Goal: Information Seeking & Learning: Learn about a topic

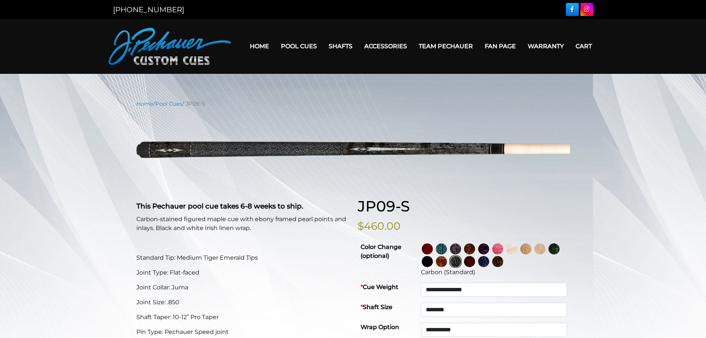
select select "********"
select select "*****"
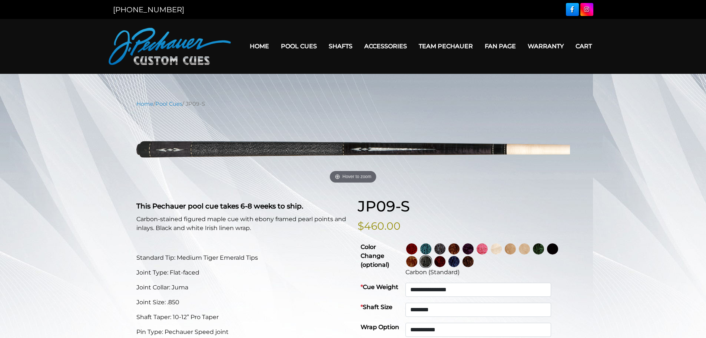
click at [488, 250] on img at bounding box center [481, 248] width 11 height 11
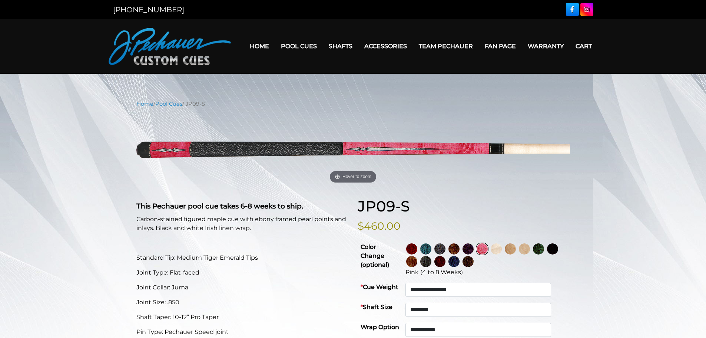
click at [473, 249] on img at bounding box center [467, 248] width 11 height 11
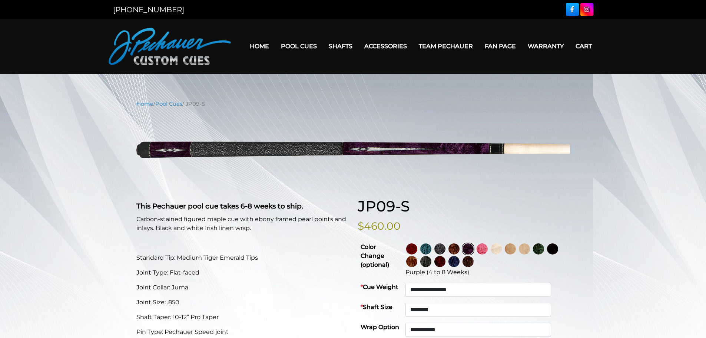
click at [459, 262] on img at bounding box center [453, 261] width 11 height 11
click at [259, 46] on link "Home" at bounding box center [259, 46] width 31 height 19
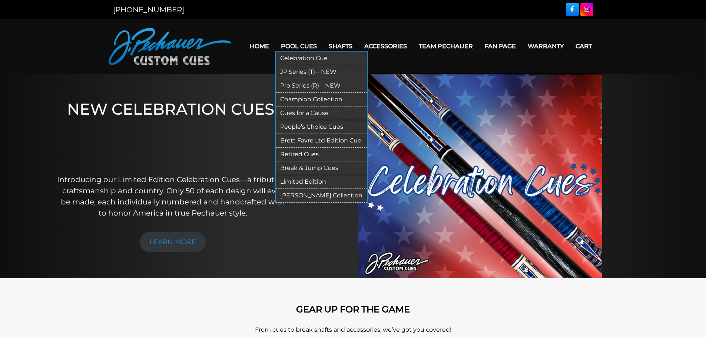
click at [295, 46] on link "Pool Cues" at bounding box center [299, 46] width 48 height 19
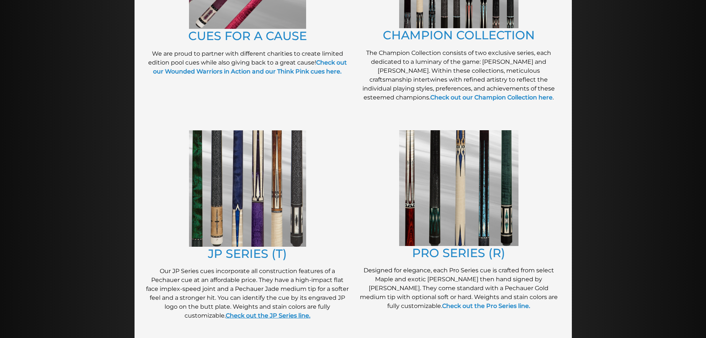
scroll to position [280, 0]
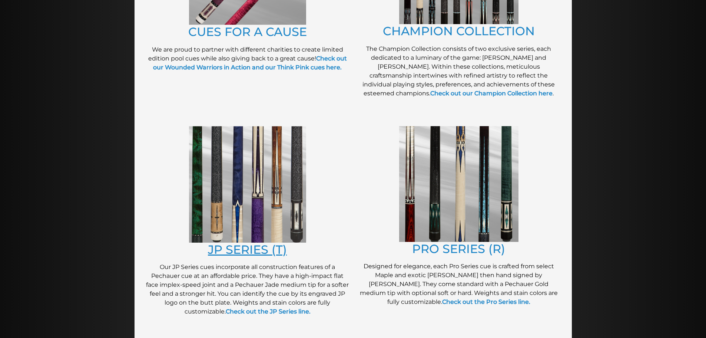
click at [249, 243] on link "JP SERIES (T)" at bounding box center [247, 249] width 79 height 14
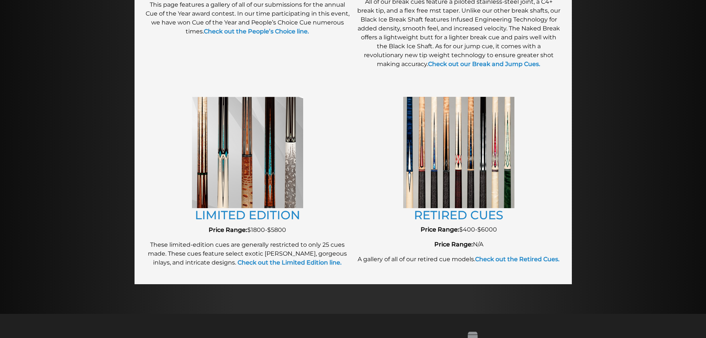
scroll to position [754, 0]
click at [452, 215] on link "RETIRED CUES" at bounding box center [458, 215] width 89 height 14
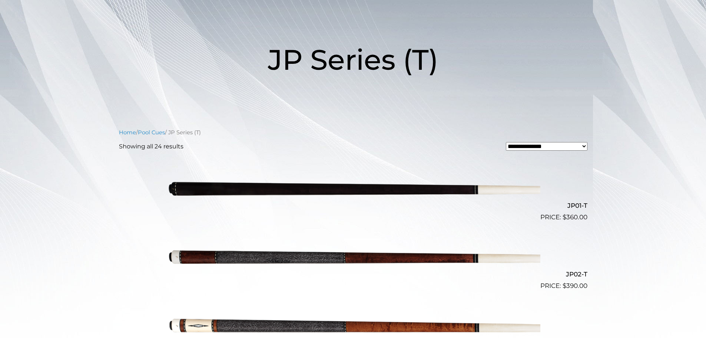
scroll to position [85, 0]
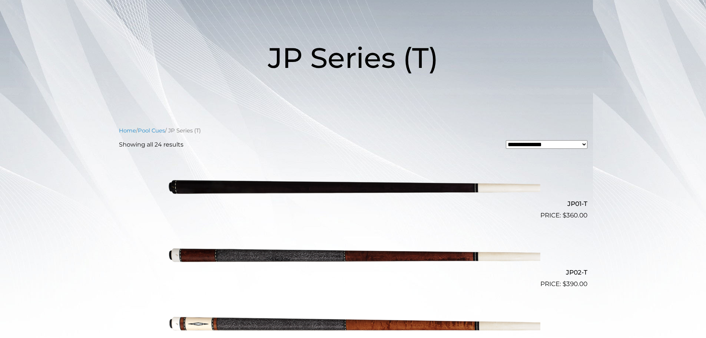
click at [341, 190] on img at bounding box center [353, 186] width 374 height 62
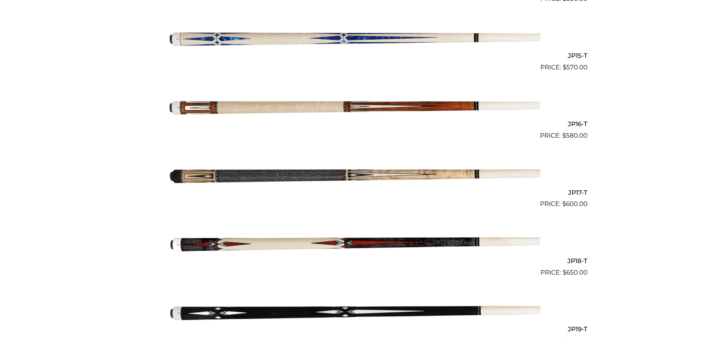
scroll to position [1193, 0]
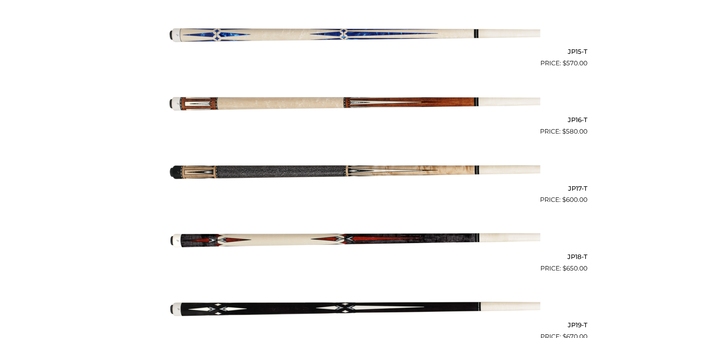
click at [300, 309] on img at bounding box center [353, 307] width 374 height 62
click at [299, 309] on img at bounding box center [353, 307] width 374 height 62
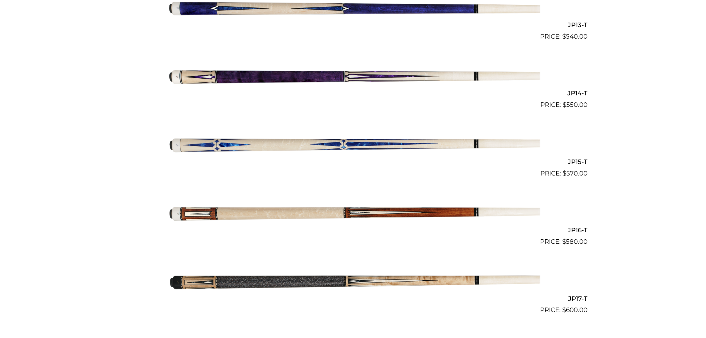
scroll to position [1082, 0]
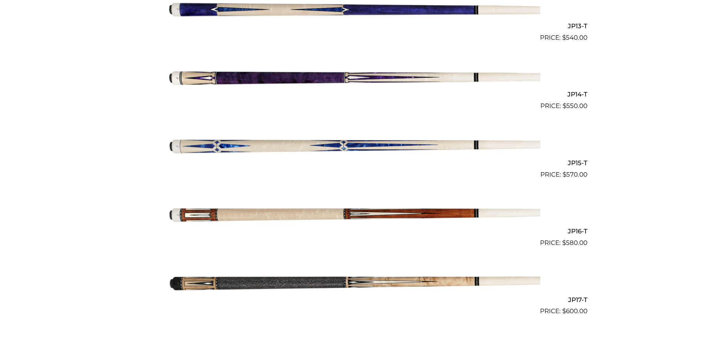
click at [328, 146] on img at bounding box center [353, 145] width 374 height 62
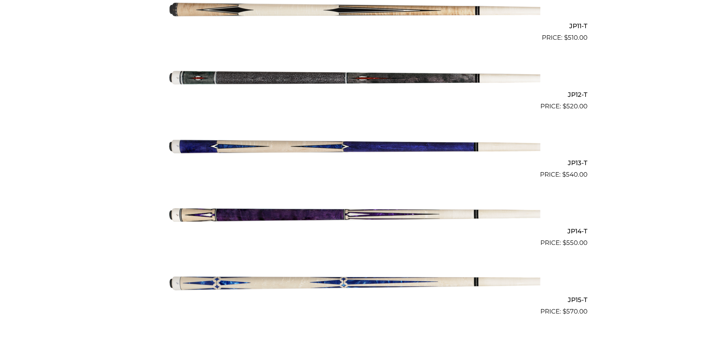
scroll to position [934, 0]
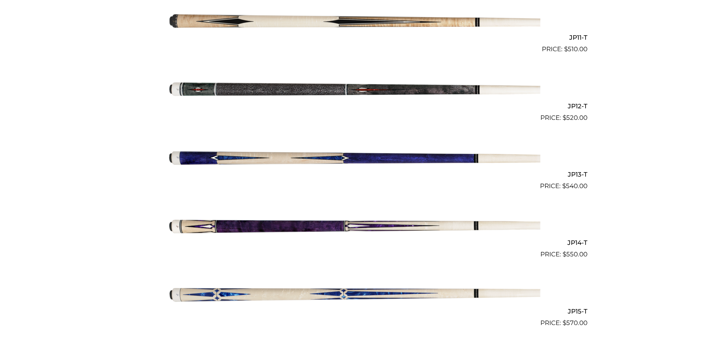
click at [289, 89] on img at bounding box center [353, 88] width 374 height 62
click at [575, 106] on h2 "JP12-T" at bounding box center [353, 106] width 468 height 14
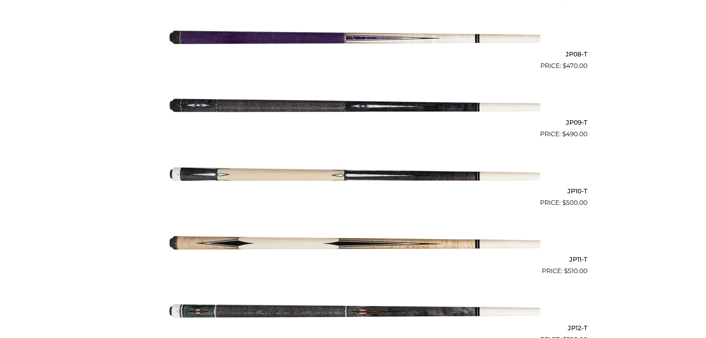
scroll to position [700, 0]
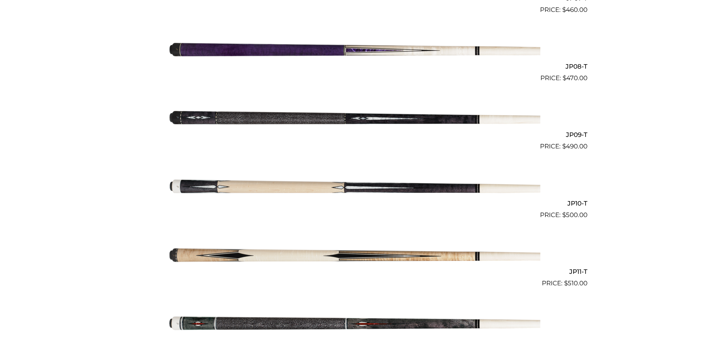
click at [573, 134] on h2 "JP09-T" at bounding box center [353, 135] width 468 height 14
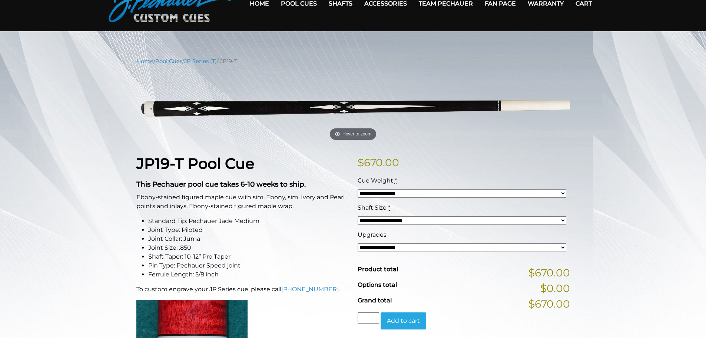
scroll to position [24, 0]
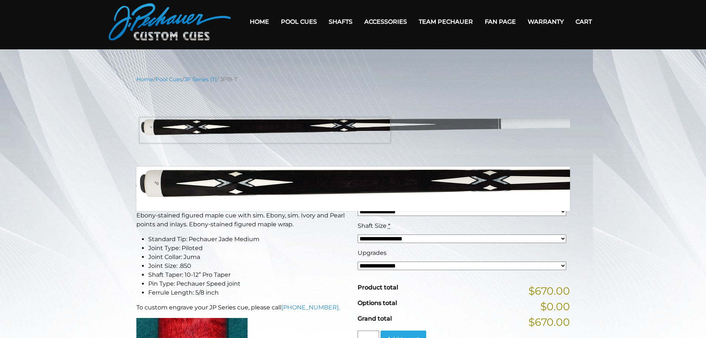
click at [265, 130] on img at bounding box center [352, 125] width 433 height 72
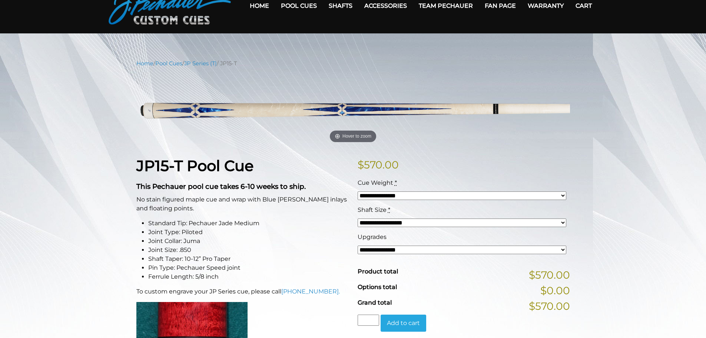
scroll to position [37, 0]
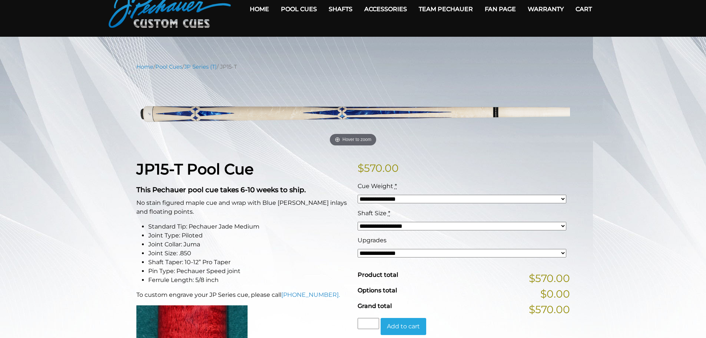
click at [563, 252] on select "**********" at bounding box center [462, 253] width 209 height 9
click at [561, 227] on select "**********" at bounding box center [462, 226] width 209 height 9
click at [565, 200] on select "**********" at bounding box center [462, 199] width 209 height 9
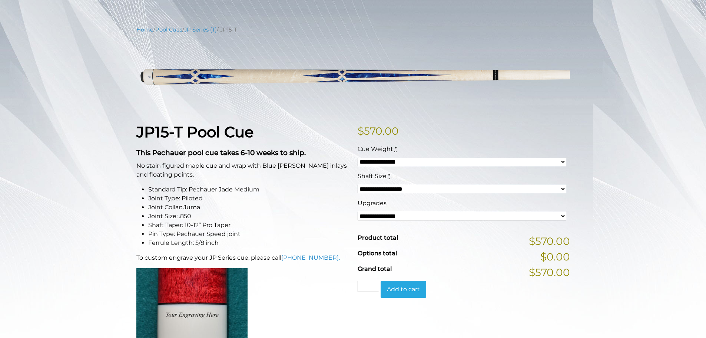
scroll to position [0, 0]
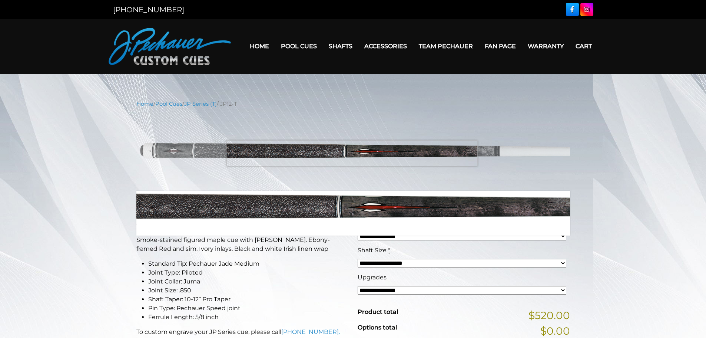
click at [350, 151] on img at bounding box center [352, 149] width 433 height 72
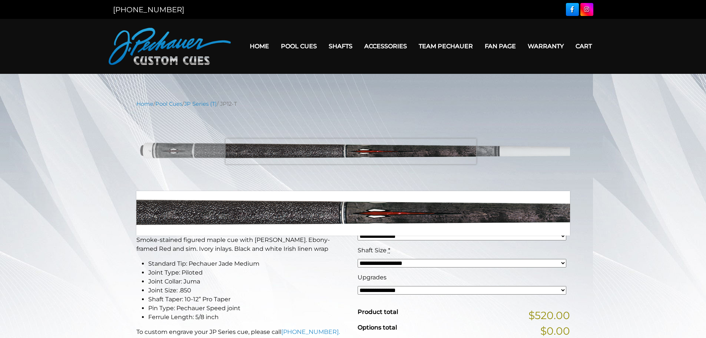
click at [350, 151] on img at bounding box center [352, 149] width 433 height 72
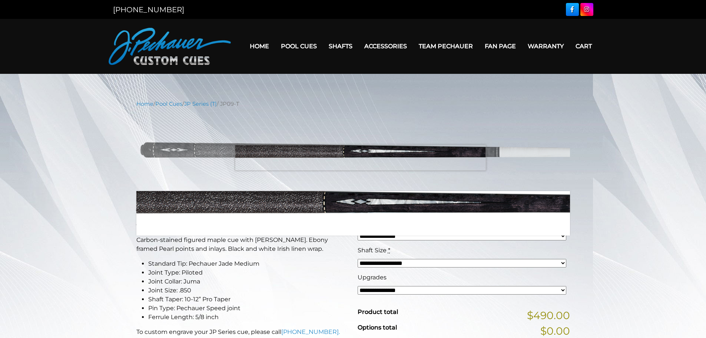
click at [360, 157] on img at bounding box center [352, 149] width 433 height 72
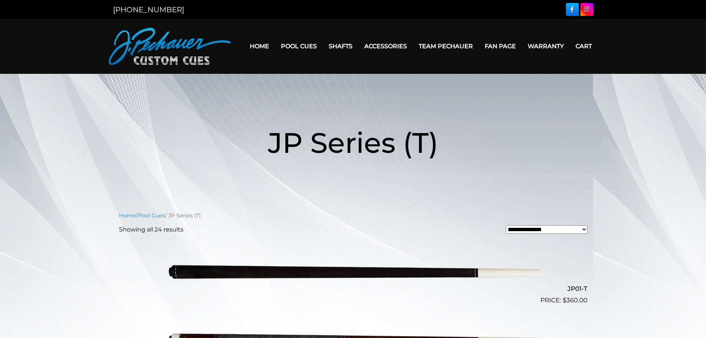
scroll to position [700, 0]
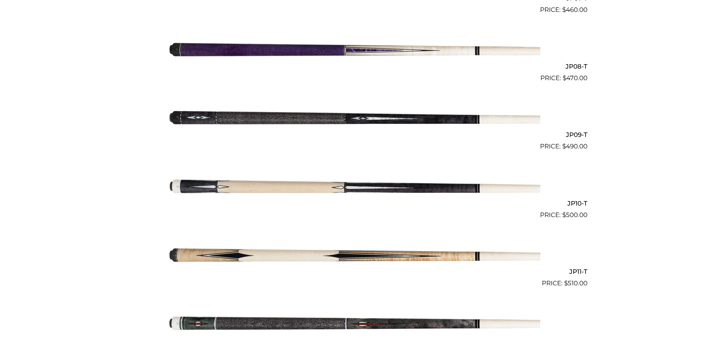
click at [187, 116] on img at bounding box center [353, 117] width 374 height 62
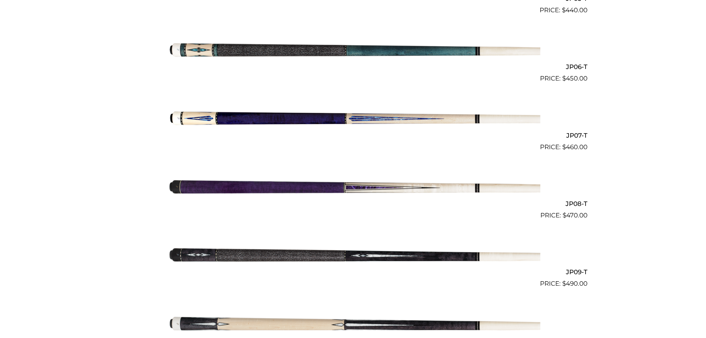
scroll to position [562, 0]
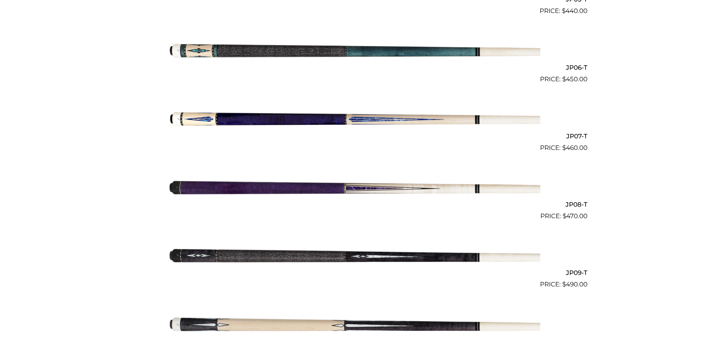
click at [237, 187] on img at bounding box center [353, 187] width 374 height 62
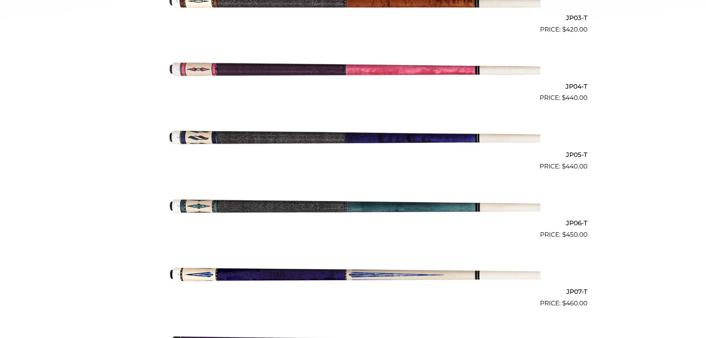
scroll to position [402, 0]
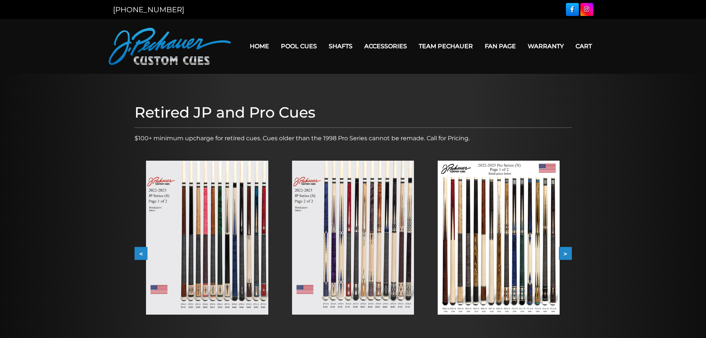
click at [241, 275] on img at bounding box center [207, 237] width 122 height 154
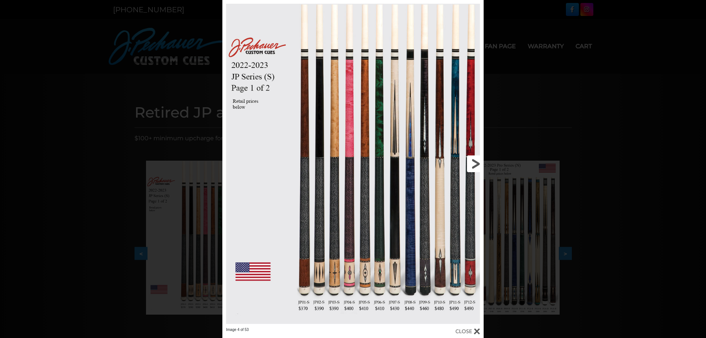
click at [475, 167] on link at bounding box center [424, 163] width 117 height 327
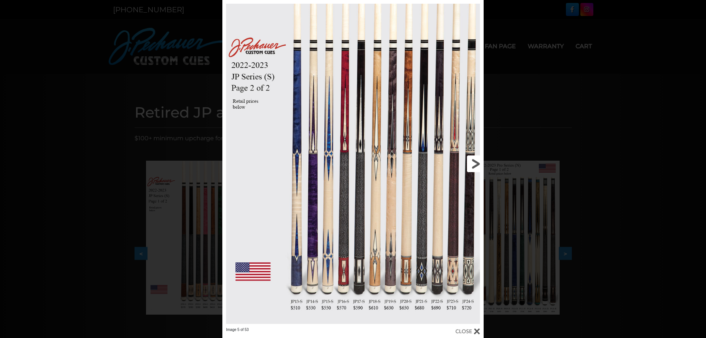
click at [453, 172] on link at bounding box center [424, 163] width 117 height 327
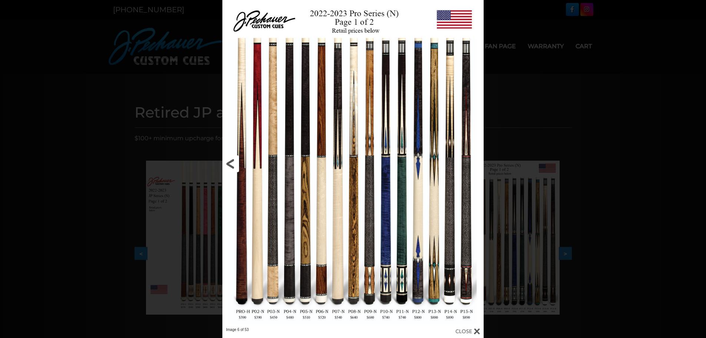
click at [227, 164] on link at bounding box center [280, 163] width 117 height 327
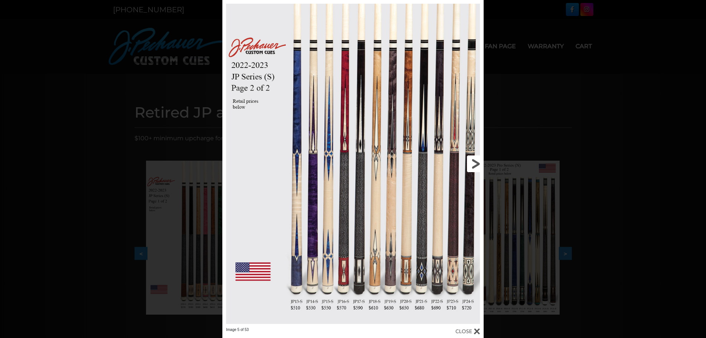
click at [479, 162] on link at bounding box center [424, 163] width 117 height 327
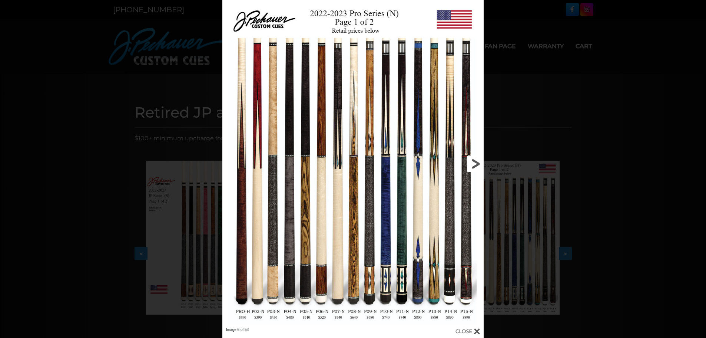
click at [482, 164] on link at bounding box center [424, 163] width 117 height 327
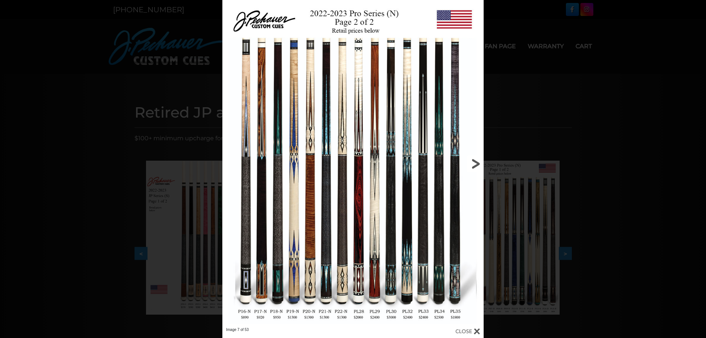
click at [482, 164] on link at bounding box center [424, 163] width 117 height 327
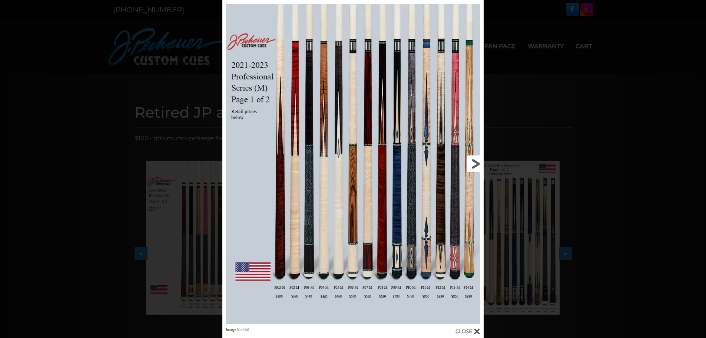
click at [480, 166] on link at bounding box center [424, 163] width 117 height 327
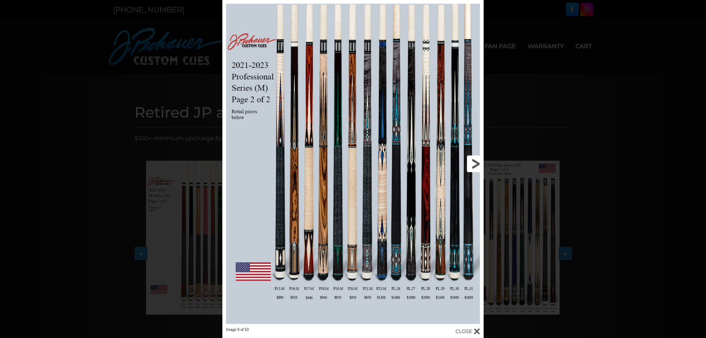
click at [480, 166] on link at bounding box center [424, 163] width 117 height 327
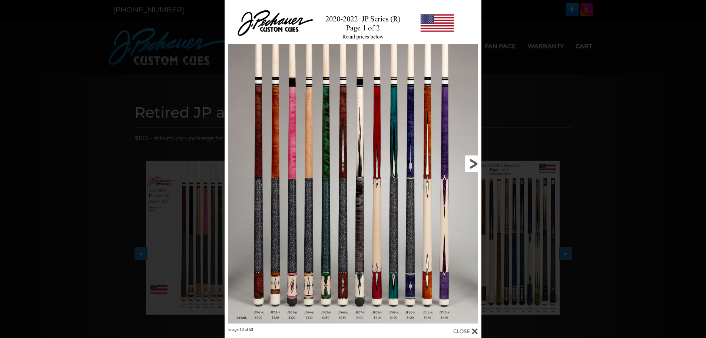
click at [474, 162] on link at bounding box center [424, 163] width 116 height 327
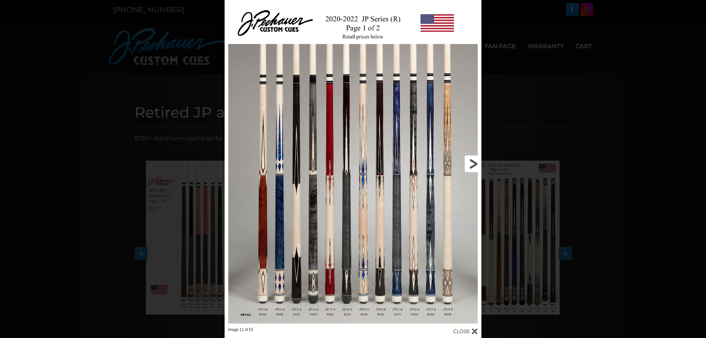
click at [474, 162] on link at bounding box center [424, 163] width 116 height 327
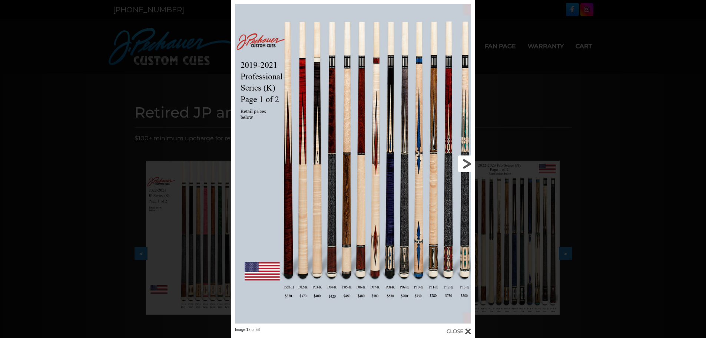
click at [467, 164] on link at bounding box center [420, 163] width 110 height 327
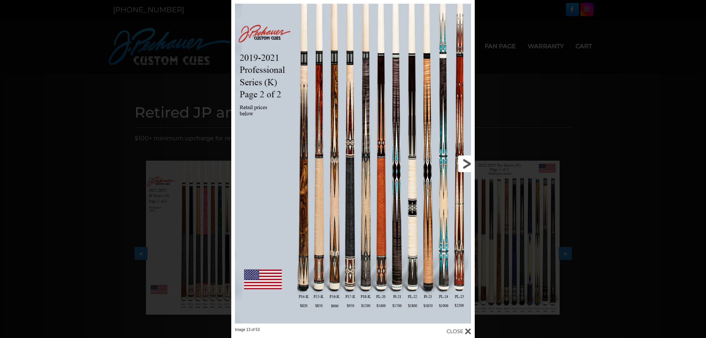
click at [467, 164] on link at bounding box center [420, 163] width 110 height 327
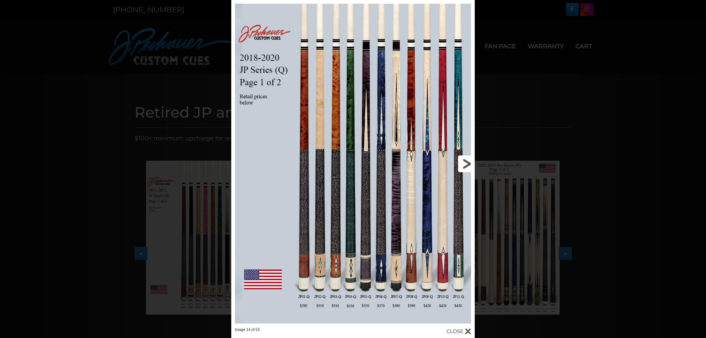
click at [467, 164] on link at bounding box center [420, 163] width 110 height 327
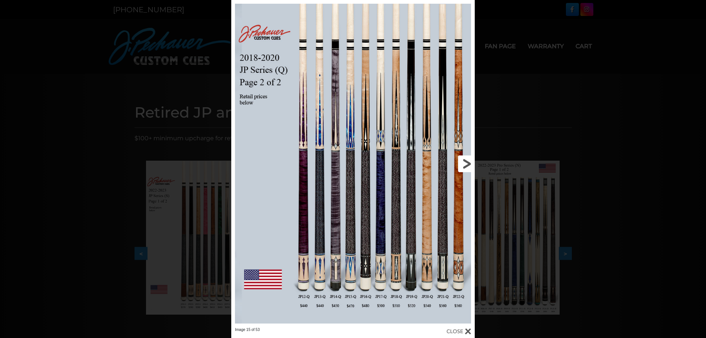
click at [467, 164] on link at bounding box center [420, 163] width 110 height 327
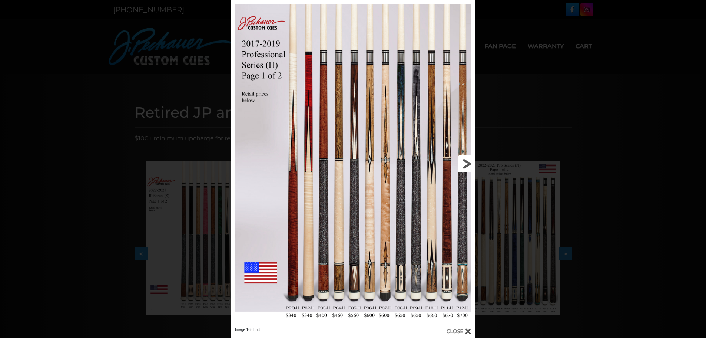
click at [467, 164] on link at bounding box center [420, 163] width 110 height 327
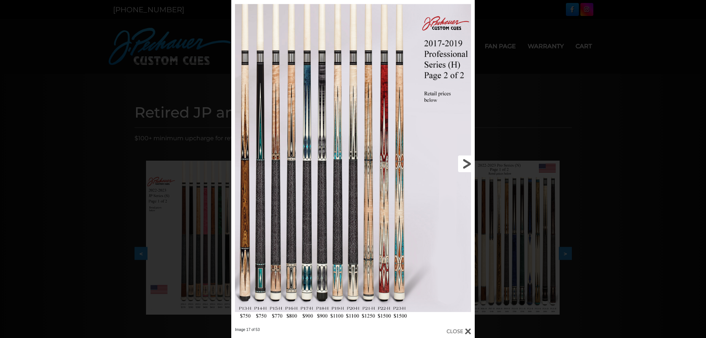
click at [468, 164] on link at bounding box center [420, 163] width 110 height 327
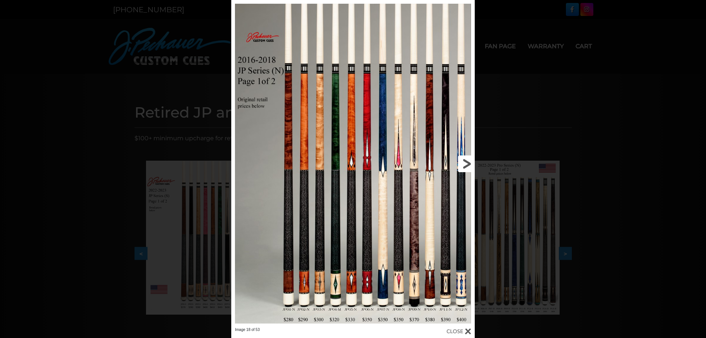
click at [400, 261] on link at bounding box center [420, 163] width 110 height 327
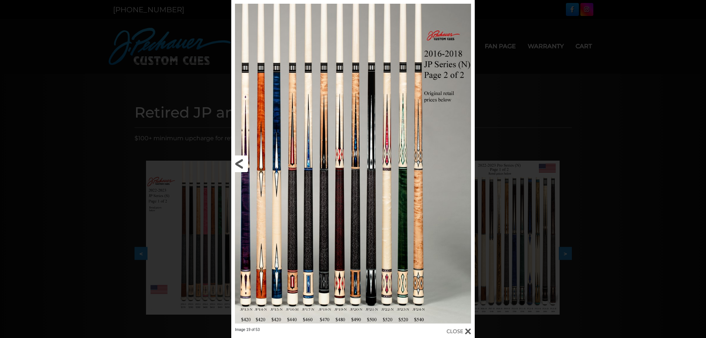
click at [238, 164] on link at bounding box center [286, 163] width 110 height 327
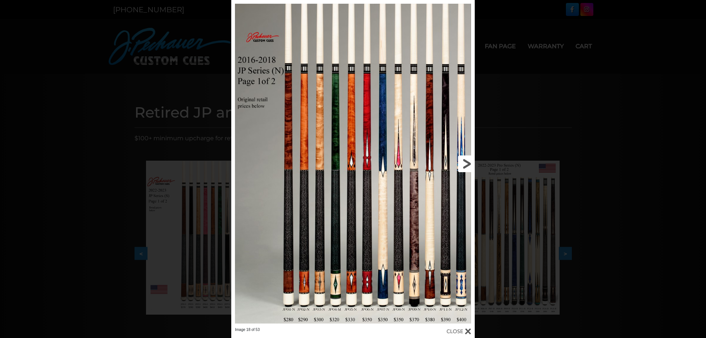
click at [467, 166] on link at bounding box center [420, 163] width 110 height 327
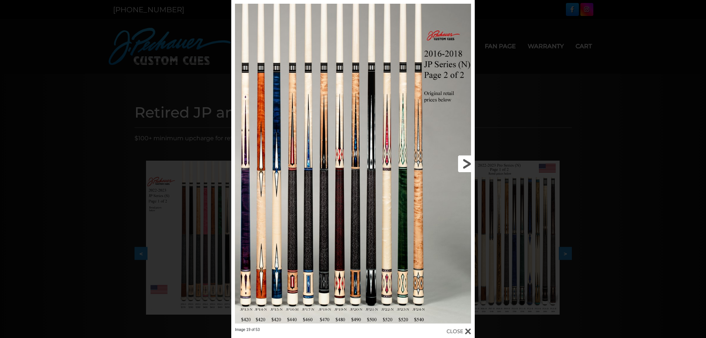
click at [467, 166] on link at bounding box center [420, 163] width 110 height 327
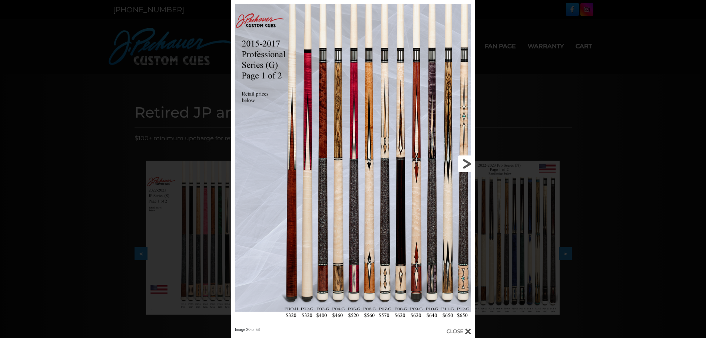
click at [467, 166] on link at bounding box center [420, 163] width 110 height 327
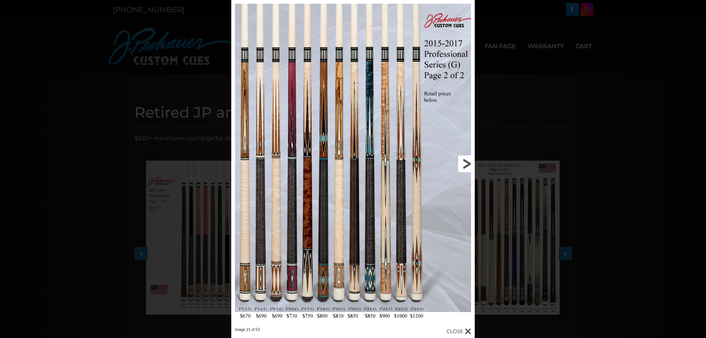
click at [467, 166] on link at bounding box center [420, 163] width 110 height 327
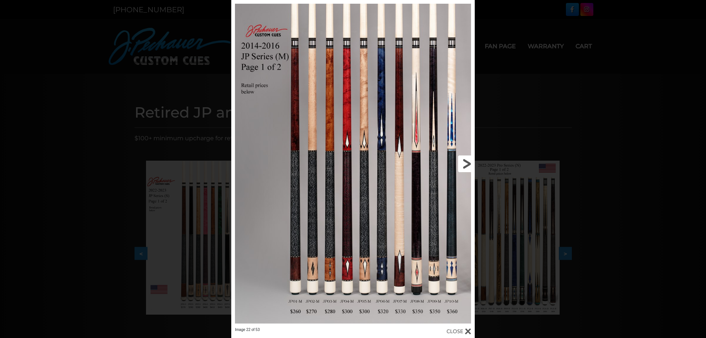
click at [467, 166] on link at bounding box center [420, 163] width 110 height 327
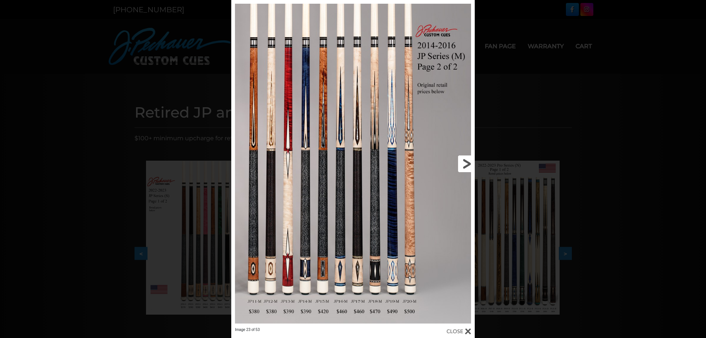
click at [469, 165] on link at bounding box center [420, 163] width 110 height 327
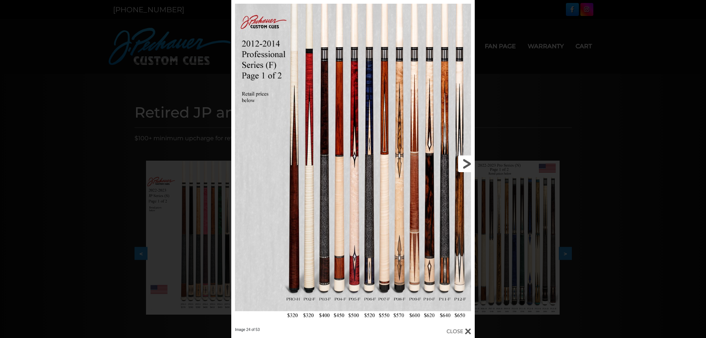
click at [469, 165] on link at bounding box center [420, 163] width 110 height 327
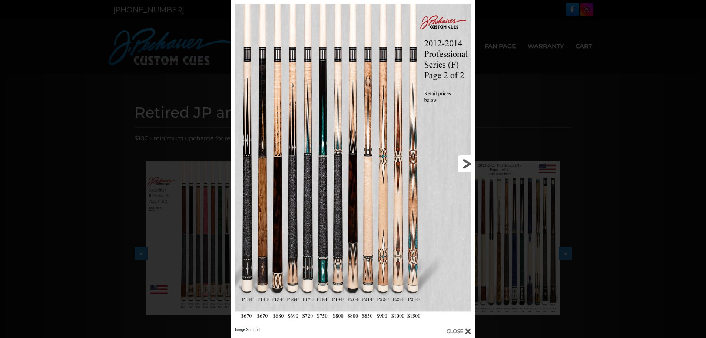
click at [469, 165] on link at bounding box center [420, 163] width 110 height 327
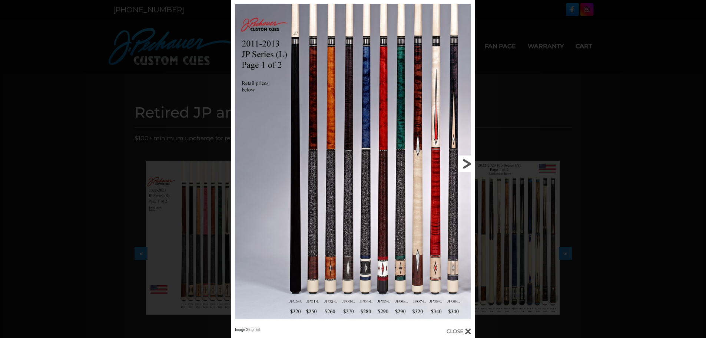
click at [469, 165] on link at bounding box center [420, 163] width 110 height 327
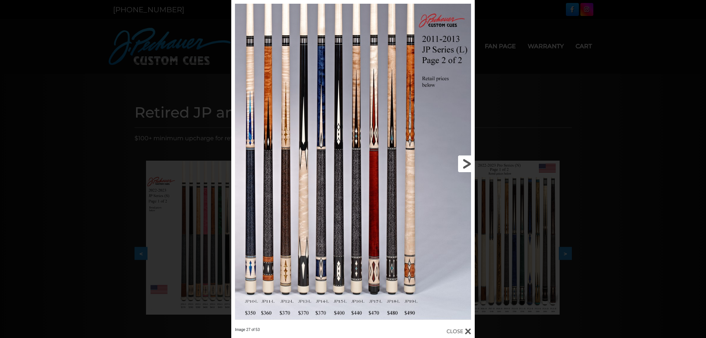
click at [469, 165] on link at bounding box center [420, 163] width 110 height 327
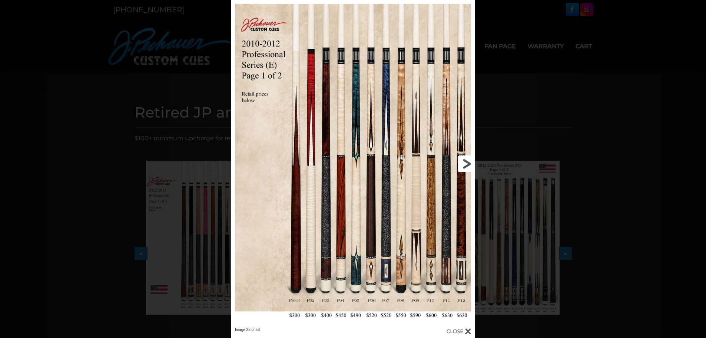
click at [469, 165] on link at bounding box center [420, 163] width 110 height 327
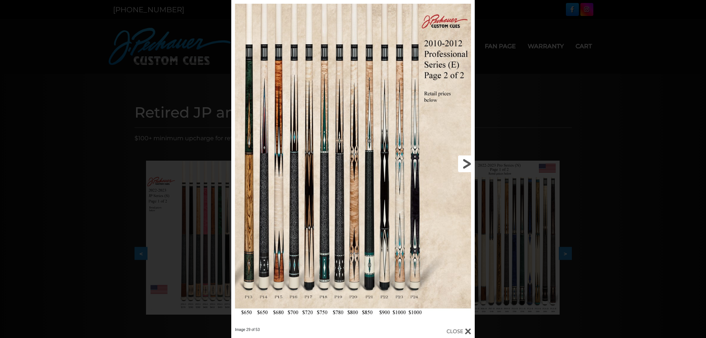
click at [469, 165] on link at bounding box center [420, 163] width 110 height 327
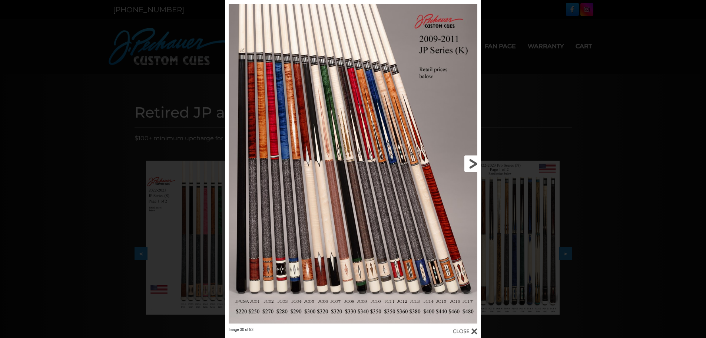
click at [469, 165] on link at bounding box center [423, 163] width 115 height 327
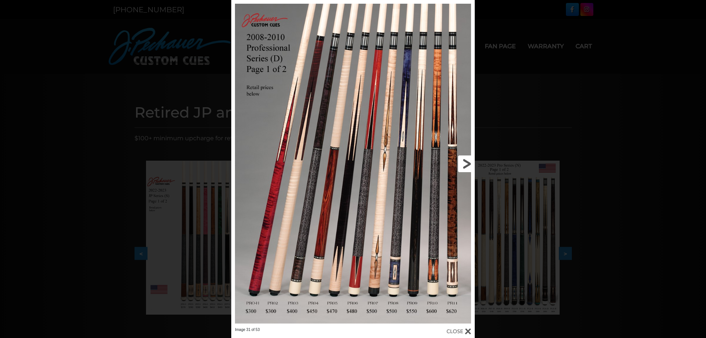
click at [469, 165] on link at bounding box center [420, 163] width 110 height 327
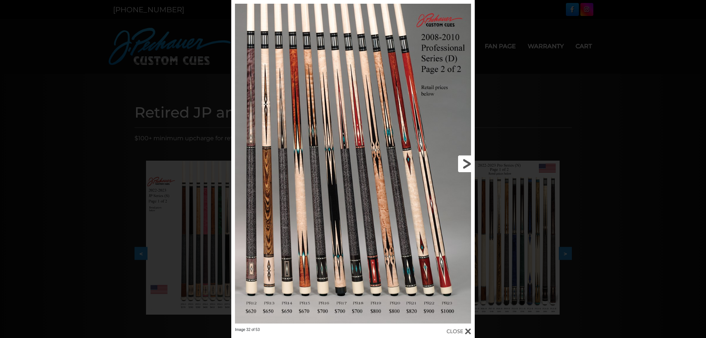
click at [469, 165] on link at bounding box center [420, 163] width 110 height 327
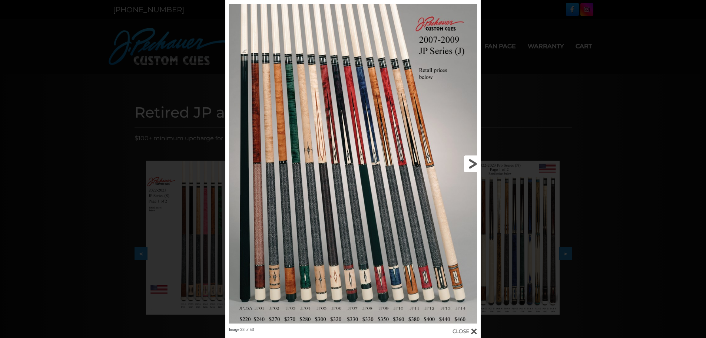
click at [470, 165] on link at bounding box center [423, 163] width 115 height 327
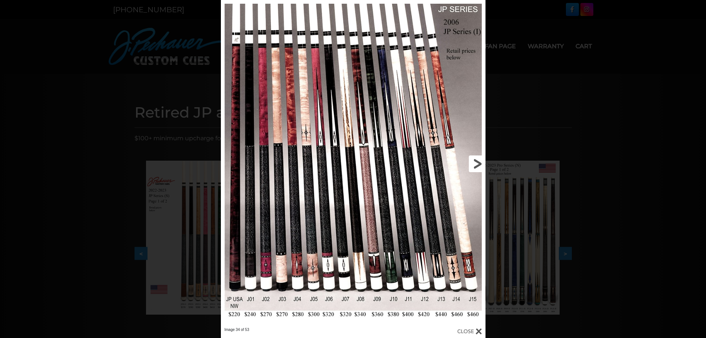
click at [481, 166] on link at bounding box center [425, 163] width 119 height 327
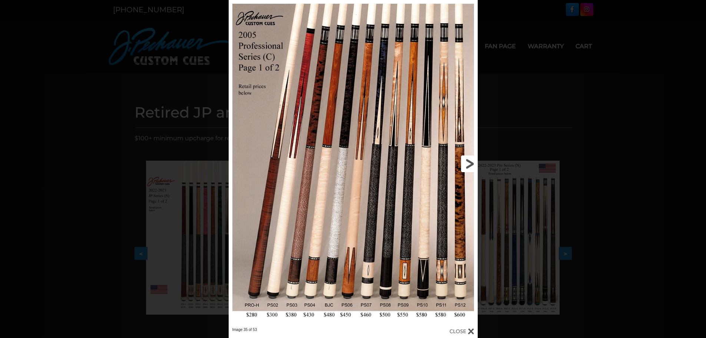
click at [481, 166] on div "Image 35 of 53" at bounding box center [353, 169] width 706 height 338
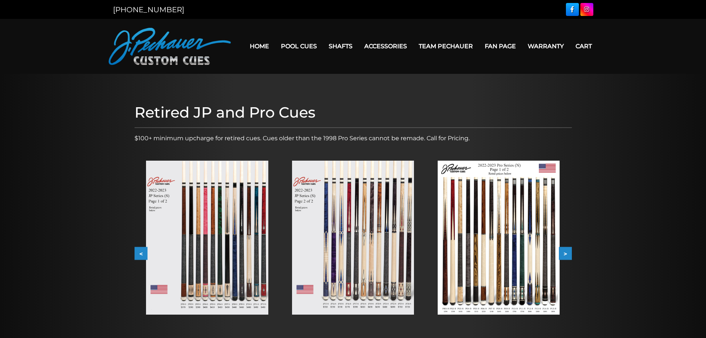
click at [342, 245] on img at bounding box center [353, 237] width 122 height 154
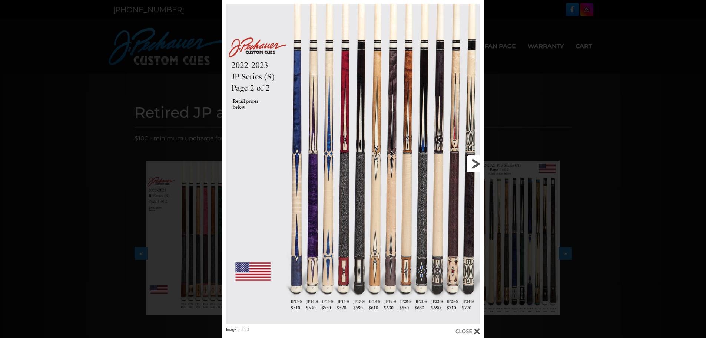
click at [475, 163] on link at bounding box center [424, 163] width 117 height 327
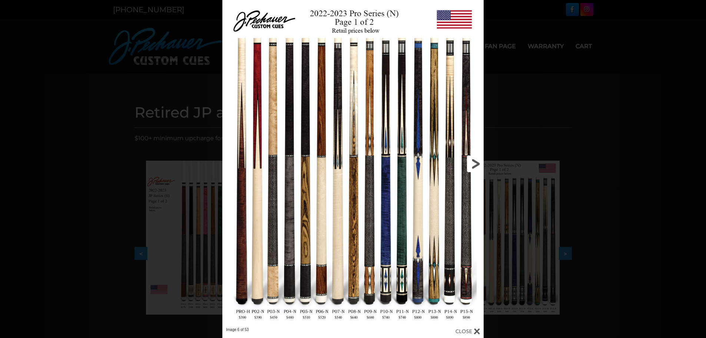
click at [475, 163] on link at bounding box center [424, 163] width 117 height 327
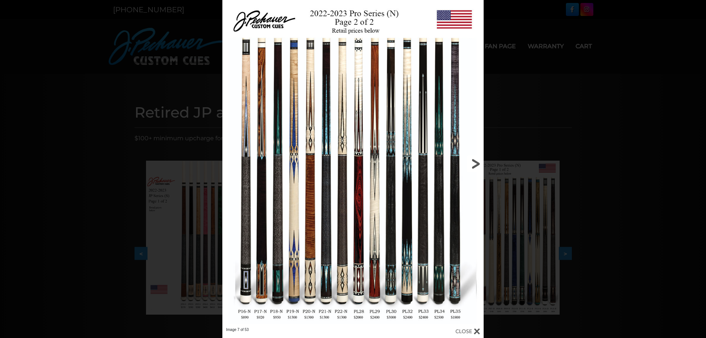
click at [475, 163] on link at bounding box center [424, 163] width 117 height 327
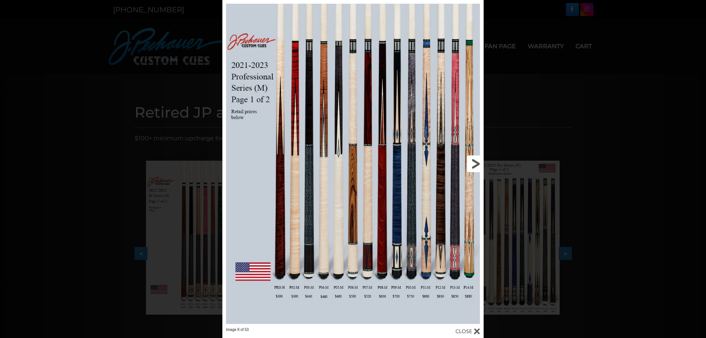
click at [475, 163] on link at bounding box center [424, 163] width 117 height 327
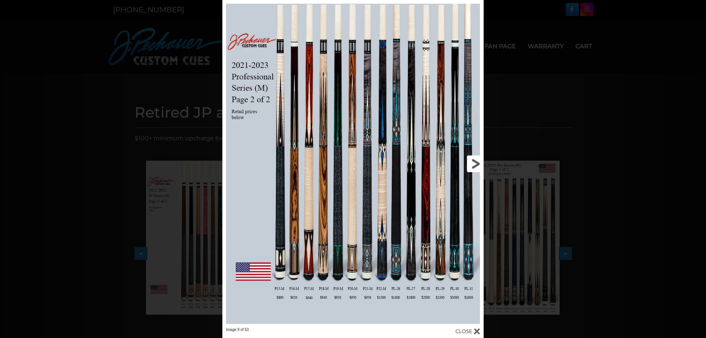
click at [475, 163] on link at bounding box center [424, 163] width 117 height 327
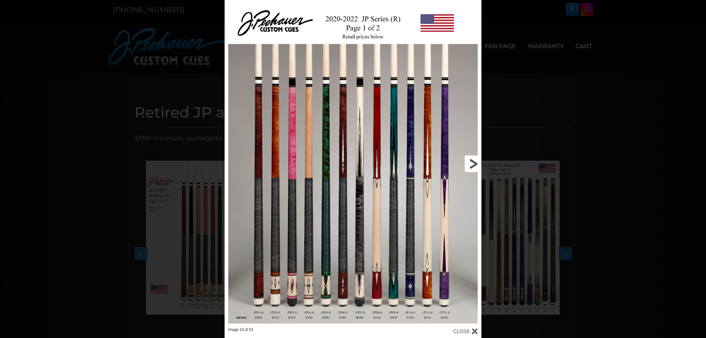
click at [475, 163] on link at bounding box center [424, 163] width 116 height 327
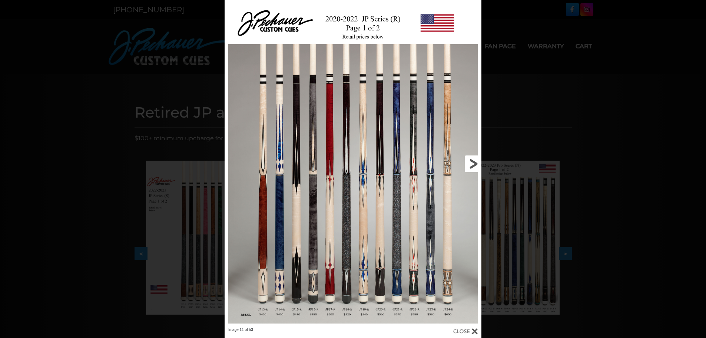
click at [475, 166] on link at bounding box center [424, 163] width 116 height 327
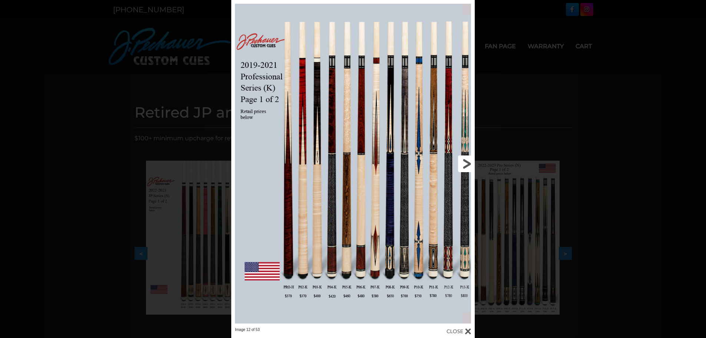
click at [465, 165] on link at bounding box center [420, 163] width 110 height 327
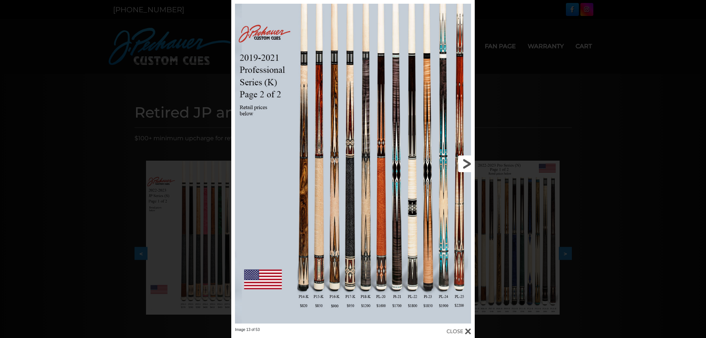
click at [465, 165] on link at bounding box center [420, 163] width 110 height 327
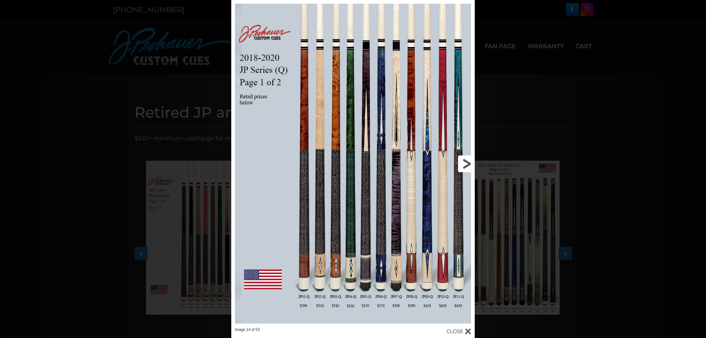
click at [465, 165] on link at bounding box center [420, 163] width 110 height 327
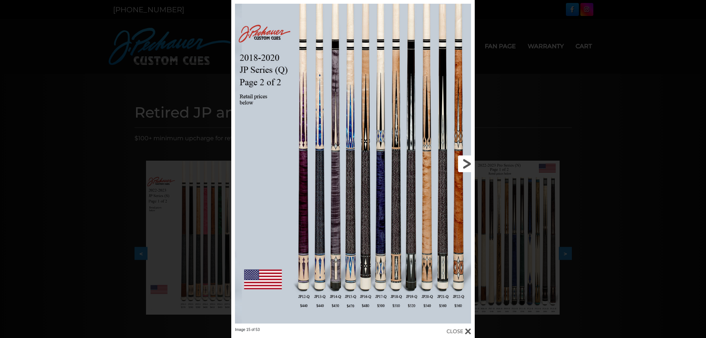
click at [465, 165] on link at bounding box center [420, 163] width 110 height 327
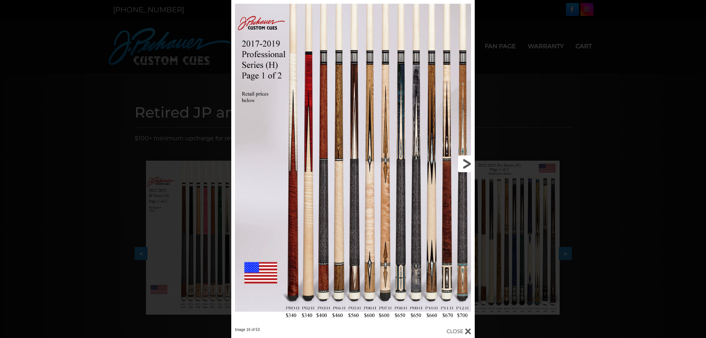
click at [465, 165] on link at bounding box center [420, 163] width 110 height 327
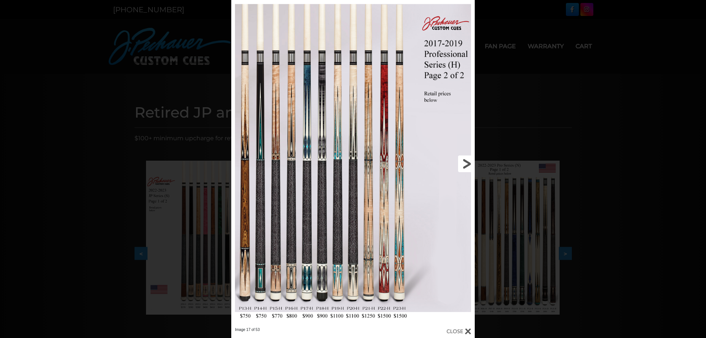
click at [465, 165] on link at bounding box center [420, 163] width 110 height 327
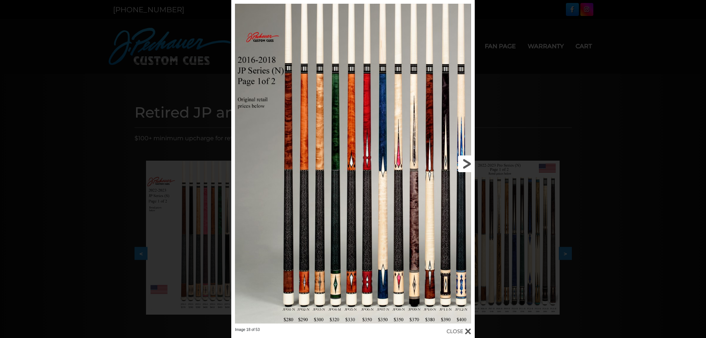
click at [398, 293] on link at bounding box center [420, 163] width 110 height 327
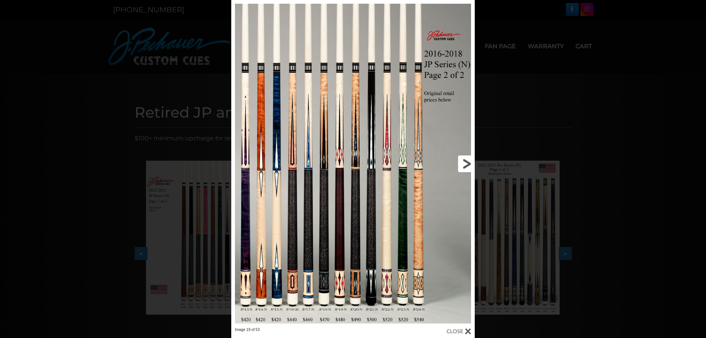
click at [463, 161] on link at bounding box center [420, 163] width 110 height 327
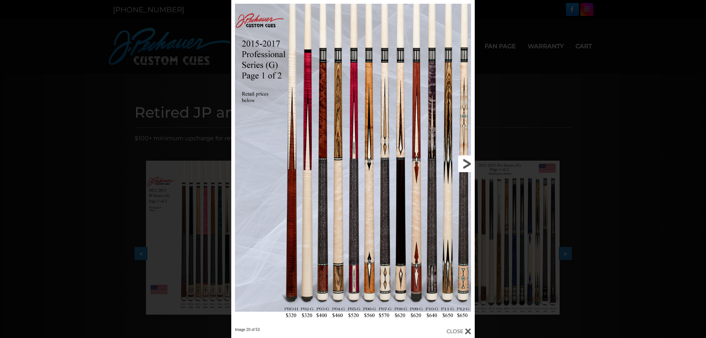
click at [463, 167] on link at bounding box center [420, 163] width 110 height 327
